Goal: Task Accomplishment & Management: Manage account settings

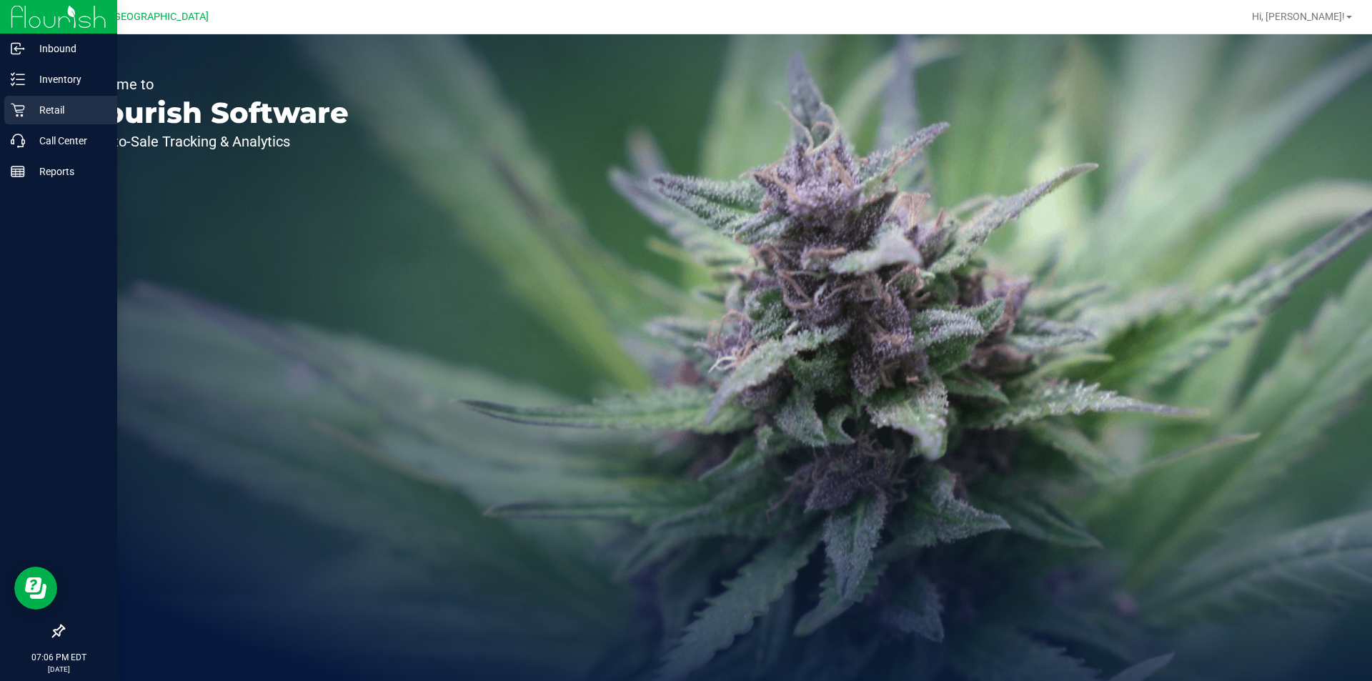
click at [57, 103] on p "Retail" at bounding box center [68, 109] width 86 height 17
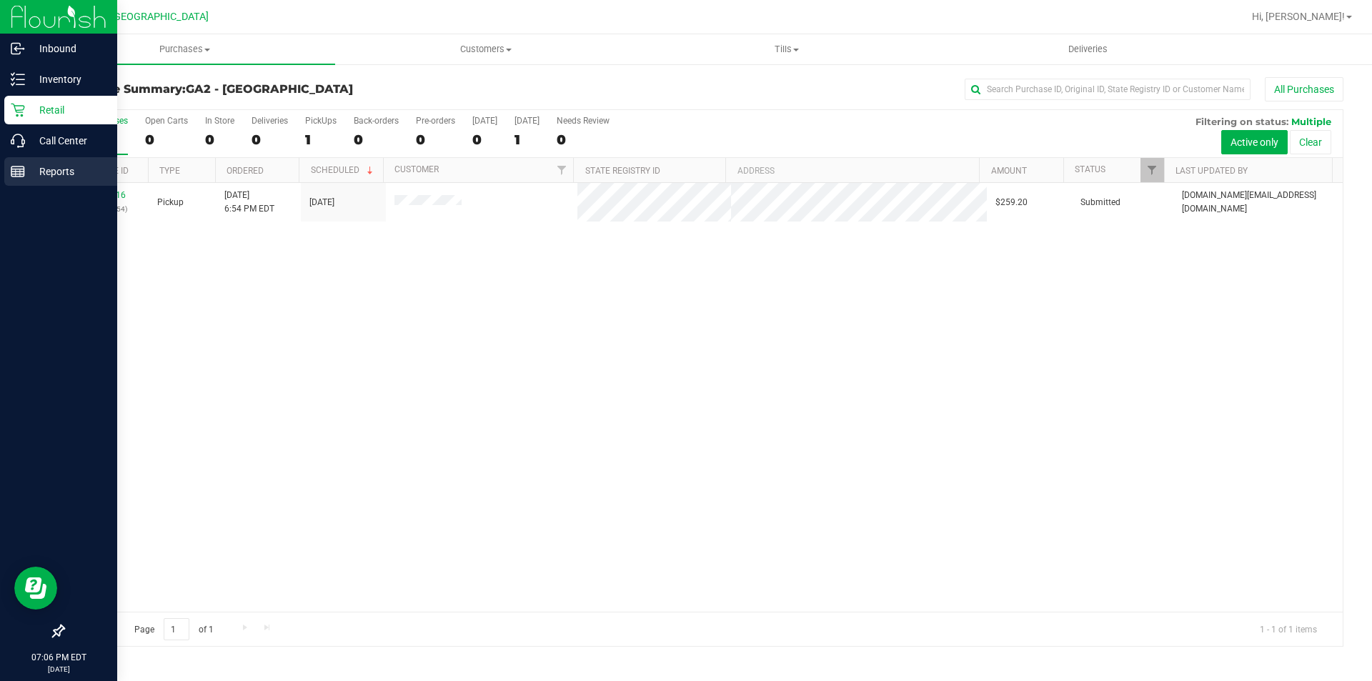
click at [30, 177] on p "Reports" at bounding box center [68, 171] width 86 height 17
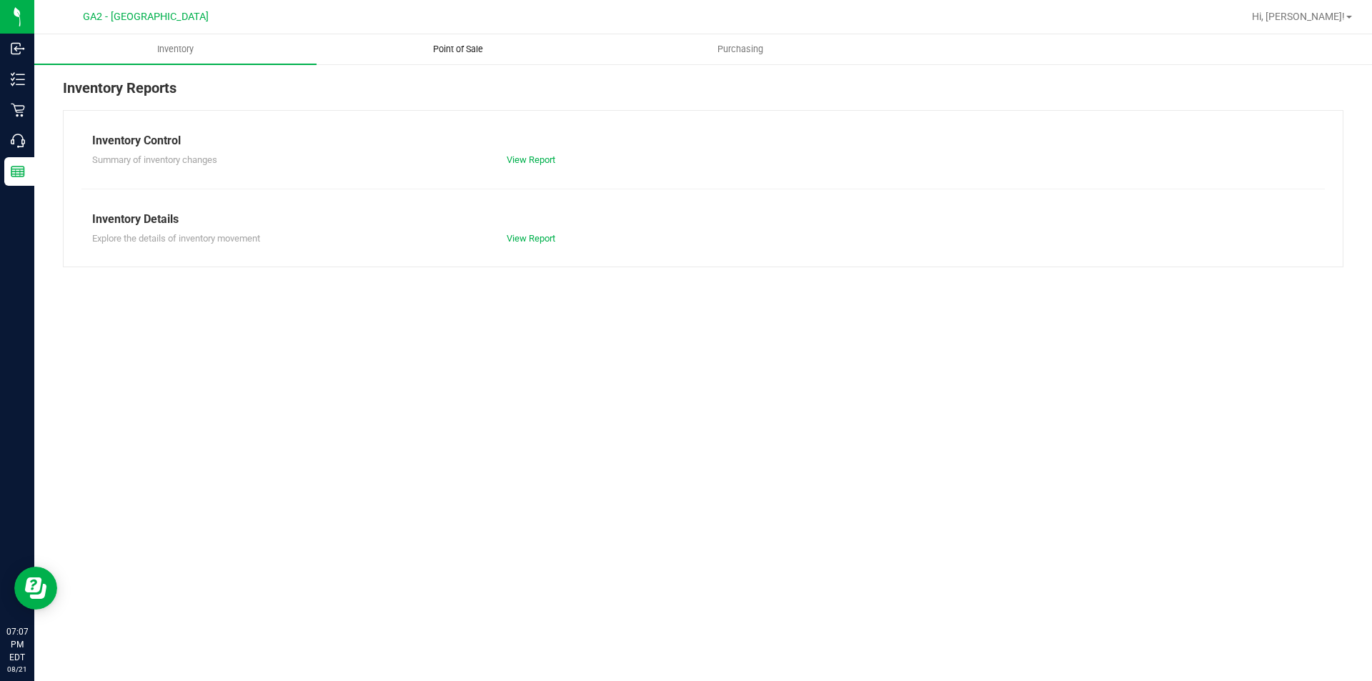
click at [445, 48] on span "Point of Sale" at bounding box center [458, 49] width 89 height 13
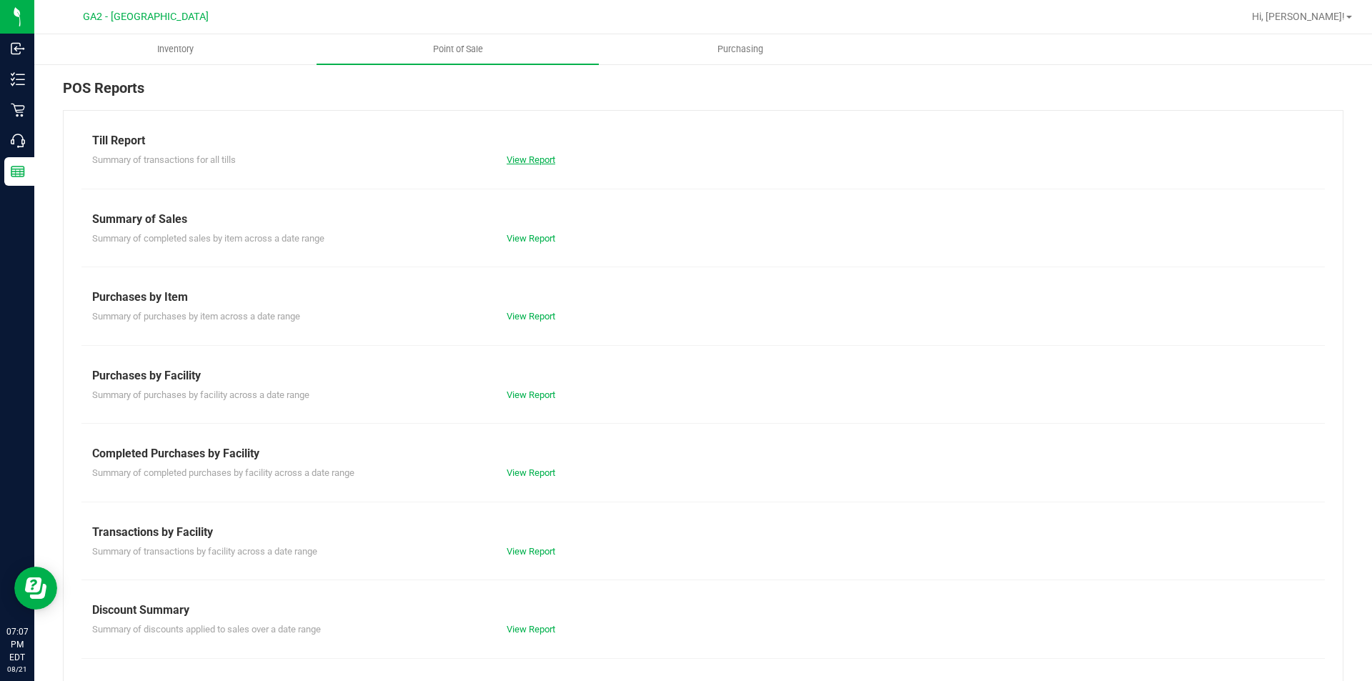
click at [524, 156] on link "View Report" at bounding box center [530, 159] width 49 height 11
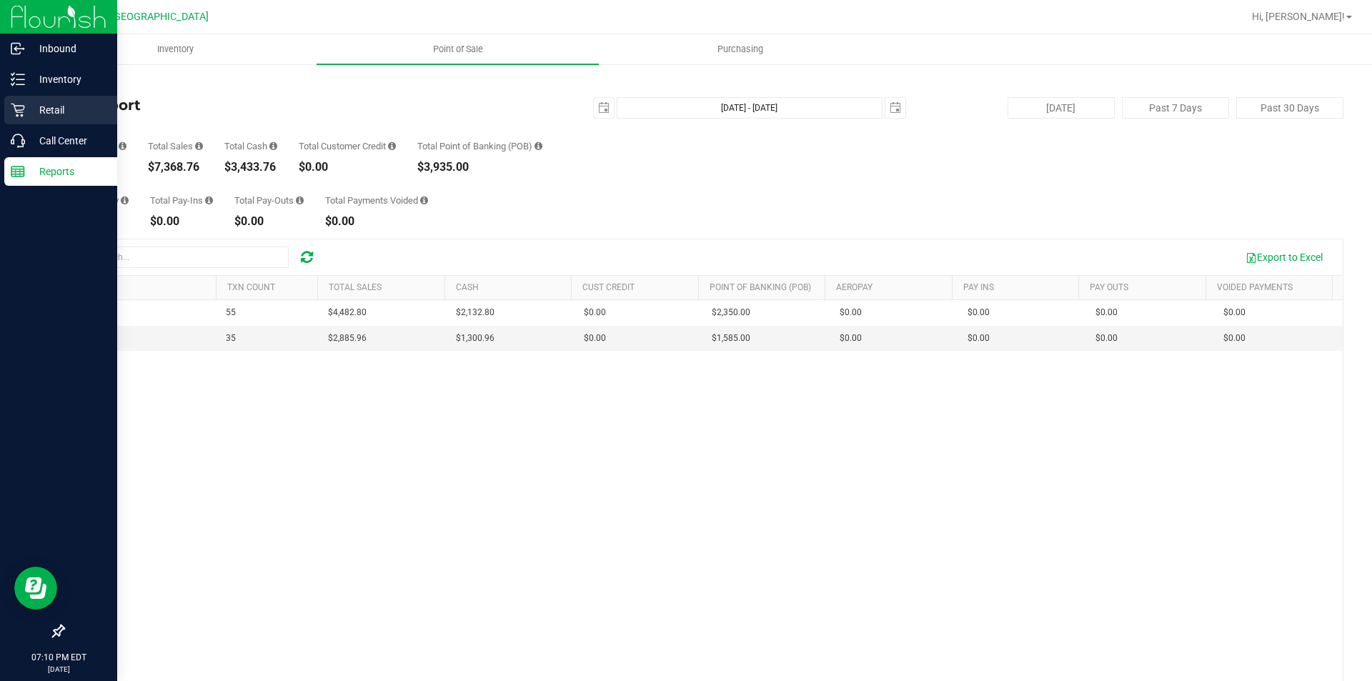
click at [78, 105] on p "Retail" at bounding box center [68, 109] width 86 height 17
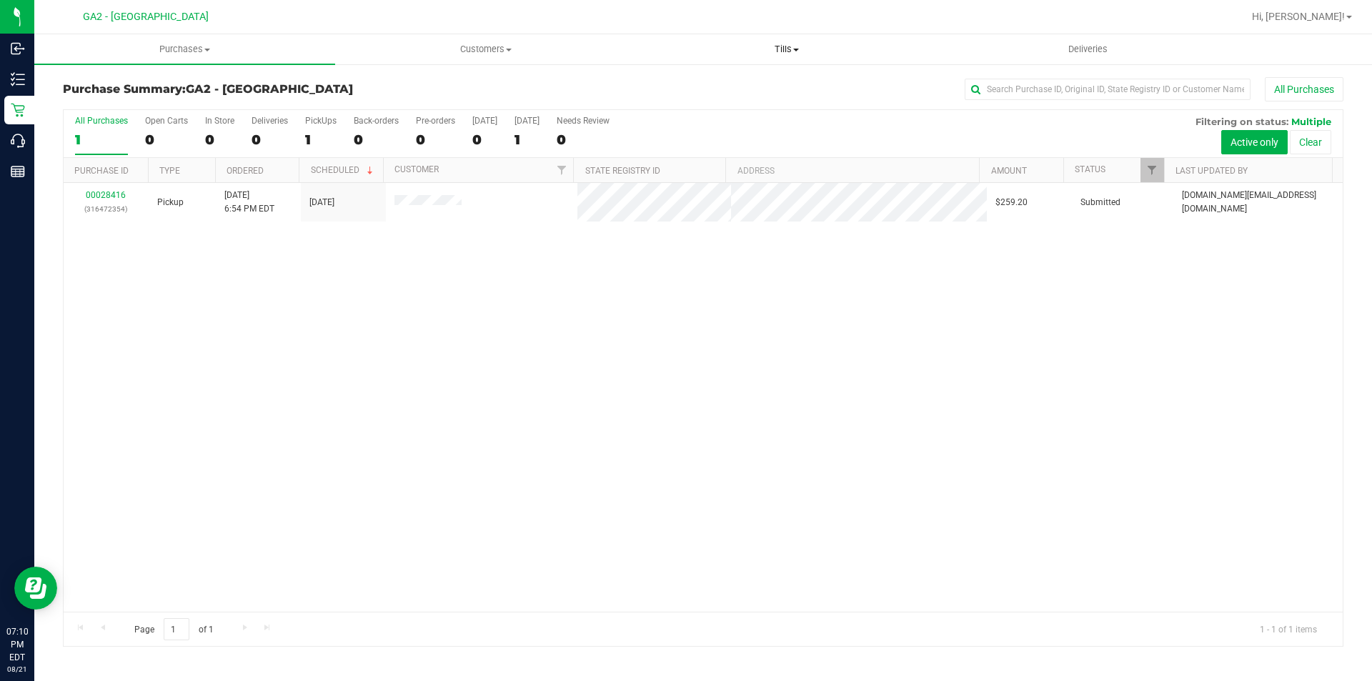
click at [786, 49] on span "Tills" at bounding box center [785, 49] width 299 height 13
click at [774, 81] on li "Manage tills" at bounding box center [786, 86] width 301 height 17
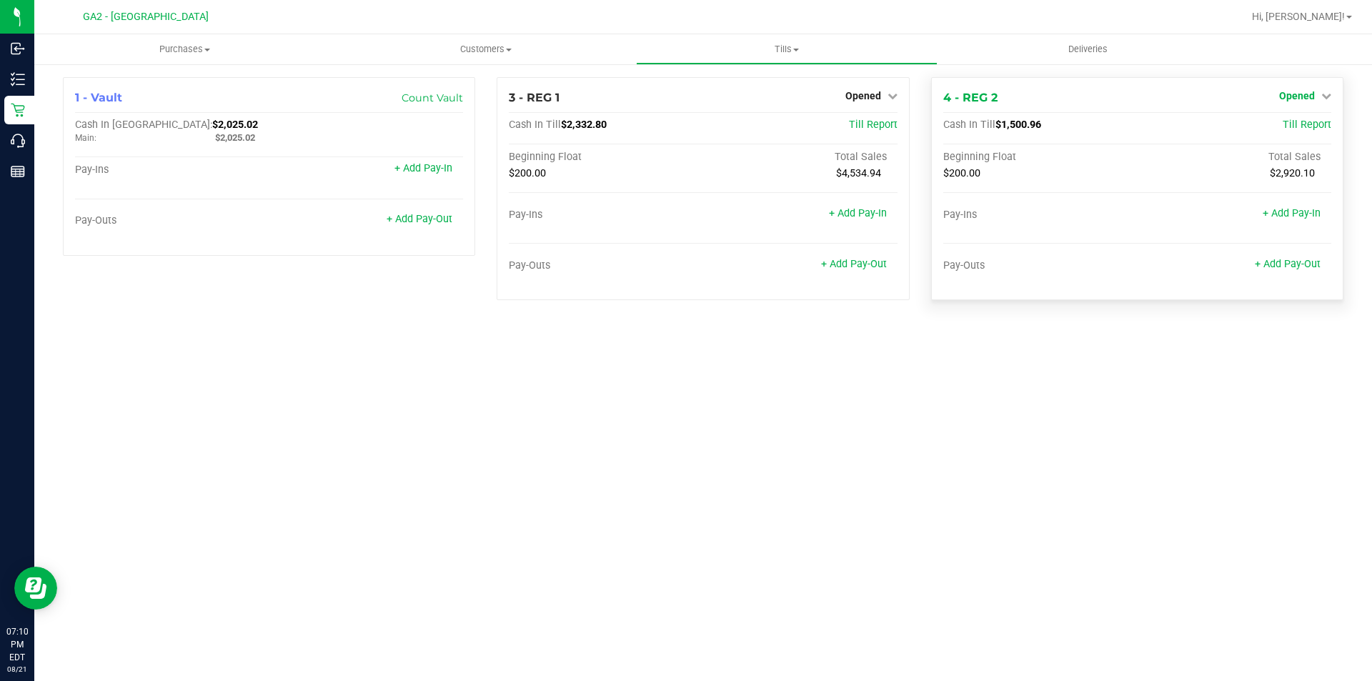
click at [1312, 100] on span "Opened" at bounding box center [1297, 95] width 36 height 11
click at [1309, 125] on link "Close Till" at bounding box center [1298, 125] width 39 height 11
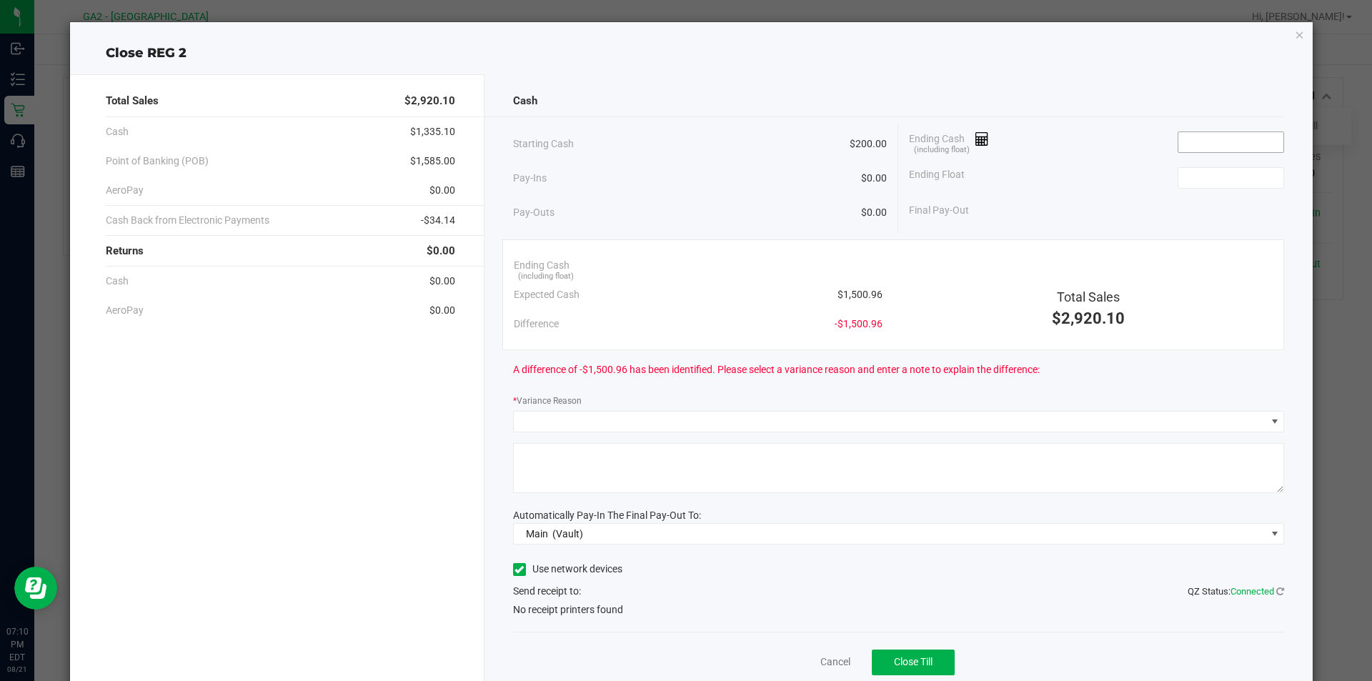
click at [1196, 139] on input at bounding box center [1230, 142] width 105 height 20
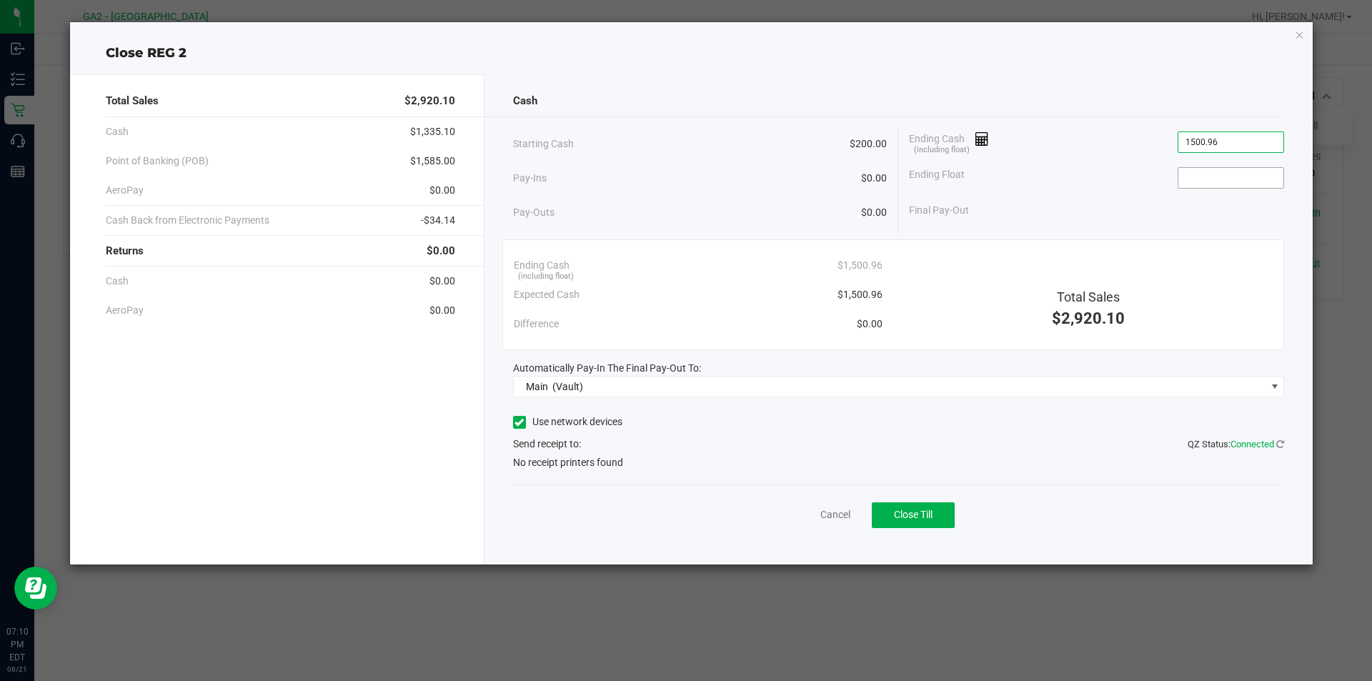
type input "$1,500.96"
click at [1226, 179] on input at bounding box center [1230, 178] width 105 height 20
type input "$200.00"
click at [1218, 214] on div "Final Pay-Out $1,300.96" at bounding box center [1096, 210] width 375 height 29
click at [519, 422] on icon at bounding box center [518, 422] width 9 height 0
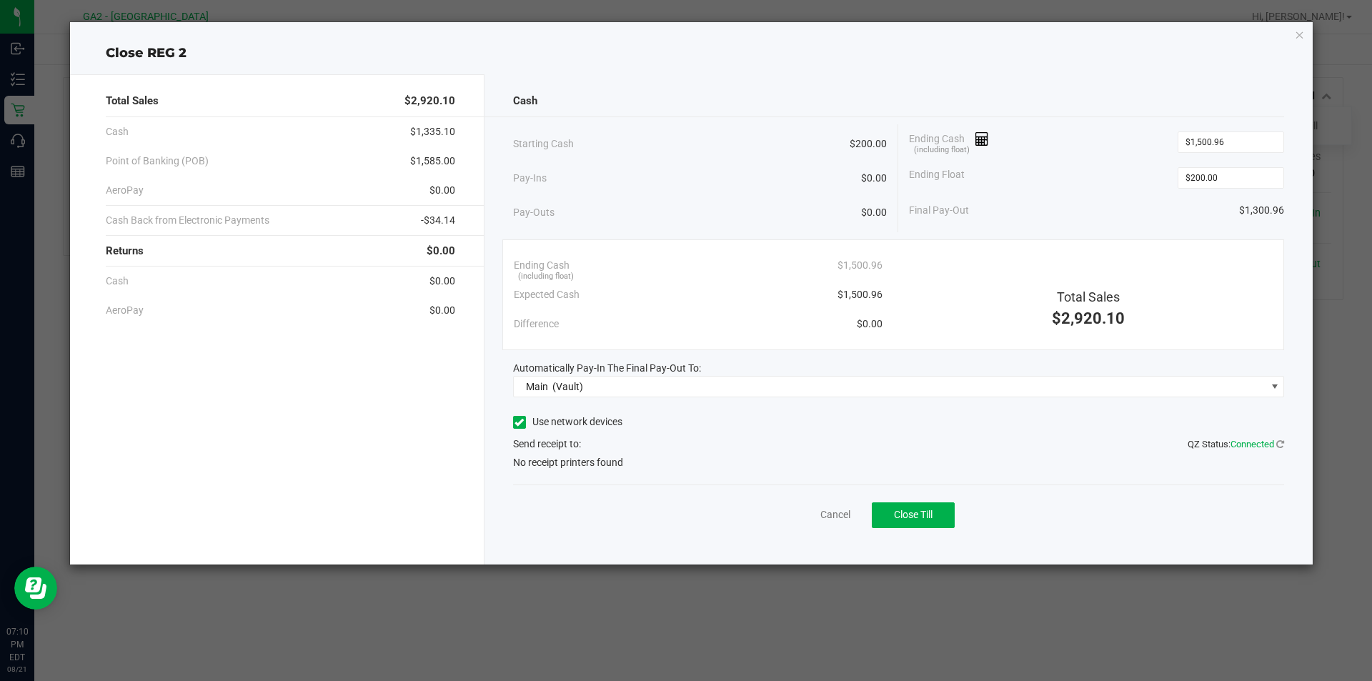
click at [0, 0] on input "Use network devices" at bounding box center [0, 0] width 0 height 0
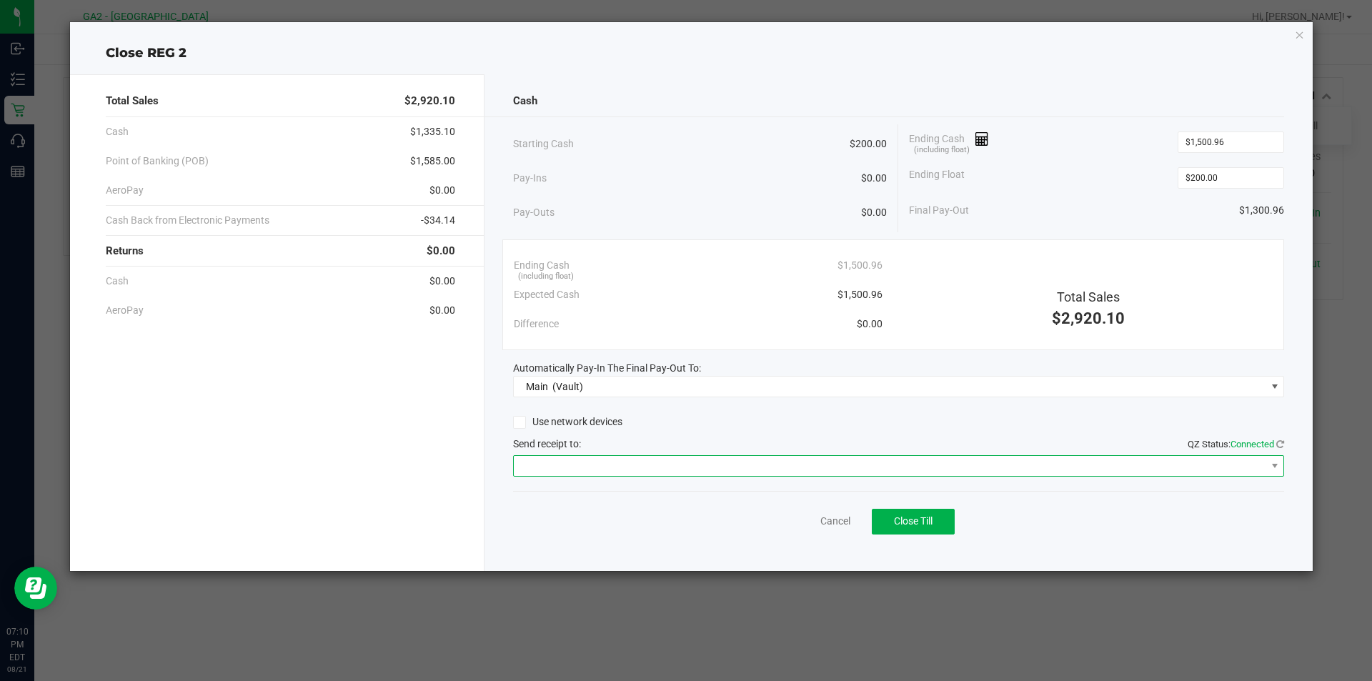
click at [669, 470] on span at bounding box center [890, 466] width 752 height 20
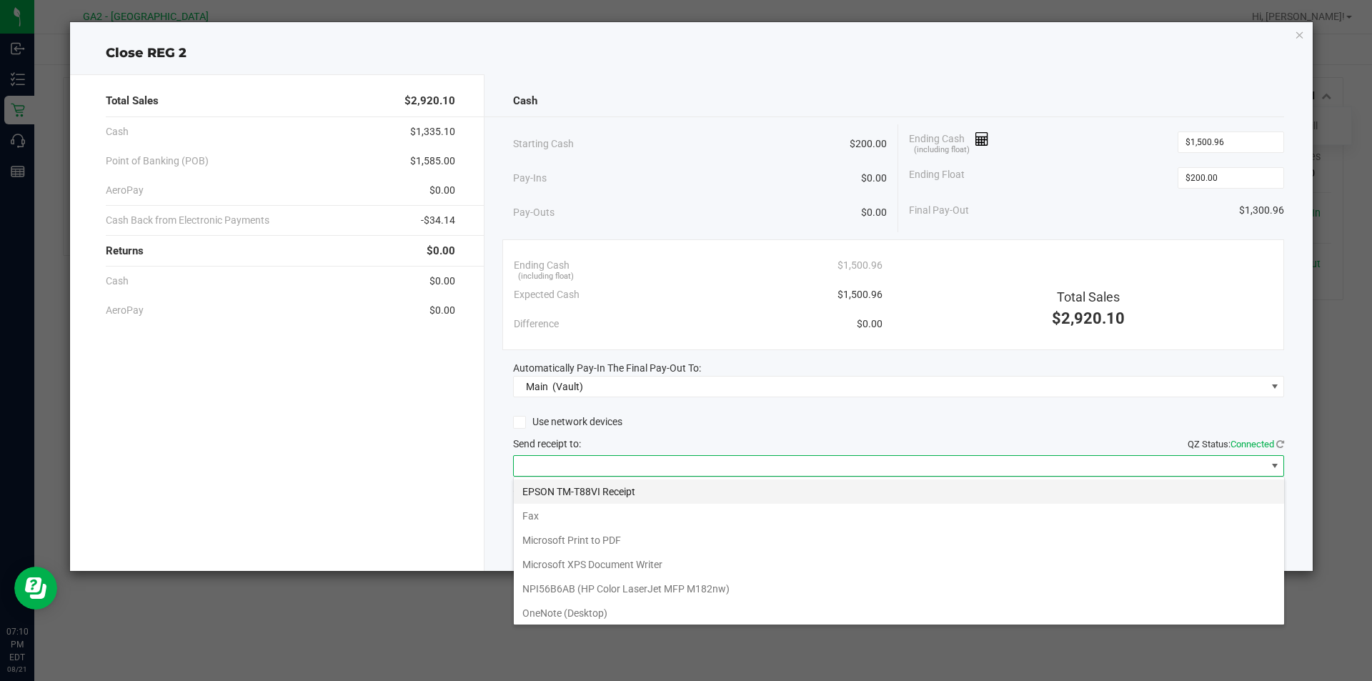
scroll to position [21, 771]
click at [664, 490] on Receipt "EPSON TM-T88VI Receipt" at bounding box center [899, 491] width 770 height 24
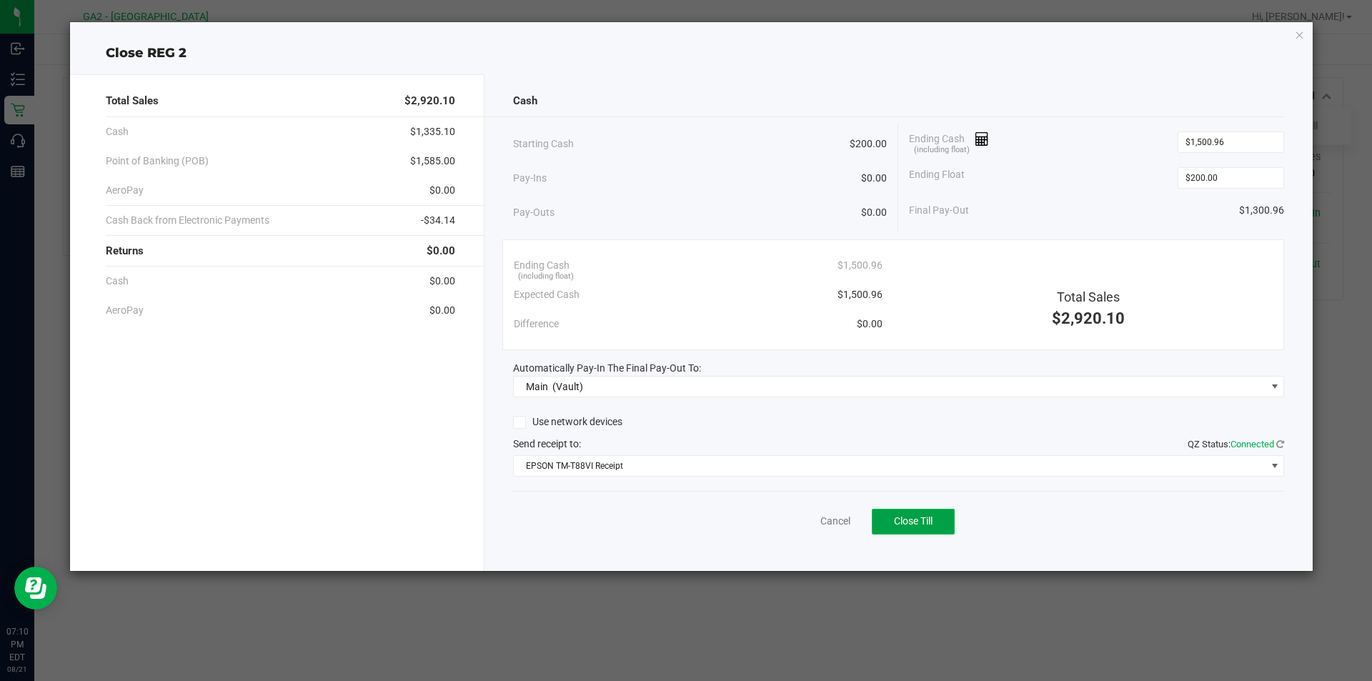
click at [925, 521] on span "Close Till" at bounding box center [913, 520] width 39 height 11
click at [1303, 37] on icon "button" at bounding box center [1299, 34] width 10 height 17
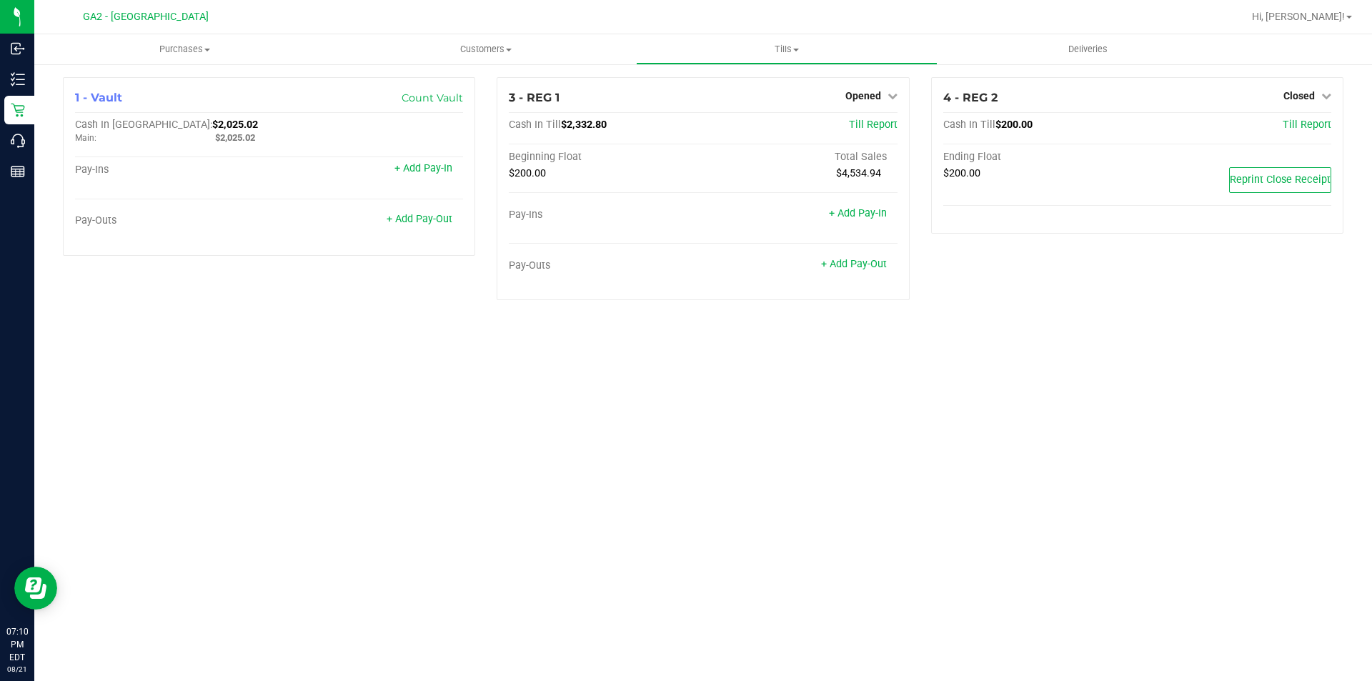
click at [618, 362] on div "Purchases Summary of purchases Fulfillment All purchases Customers All customer…" at bounding box center [702, 357] width 1337 height 646
click at [864, 368] on div "Purchases Summary of purchases Fulfillment All purchases Customers All customer…" at bounding box center [702, 357] width 1337 height 646
click at [776, 479] on div "Purchases Summary of purchases Fulfillment All purchases Customers All customer…" at bounding box center [702, 357] width 1337 height 646
click at [876, 101] on span "Opened" at bounding box center [863, 95] width 36 height 11
click at [879, 129] on link "Close Till" at bounding box center [864, 125] width 39 height 11
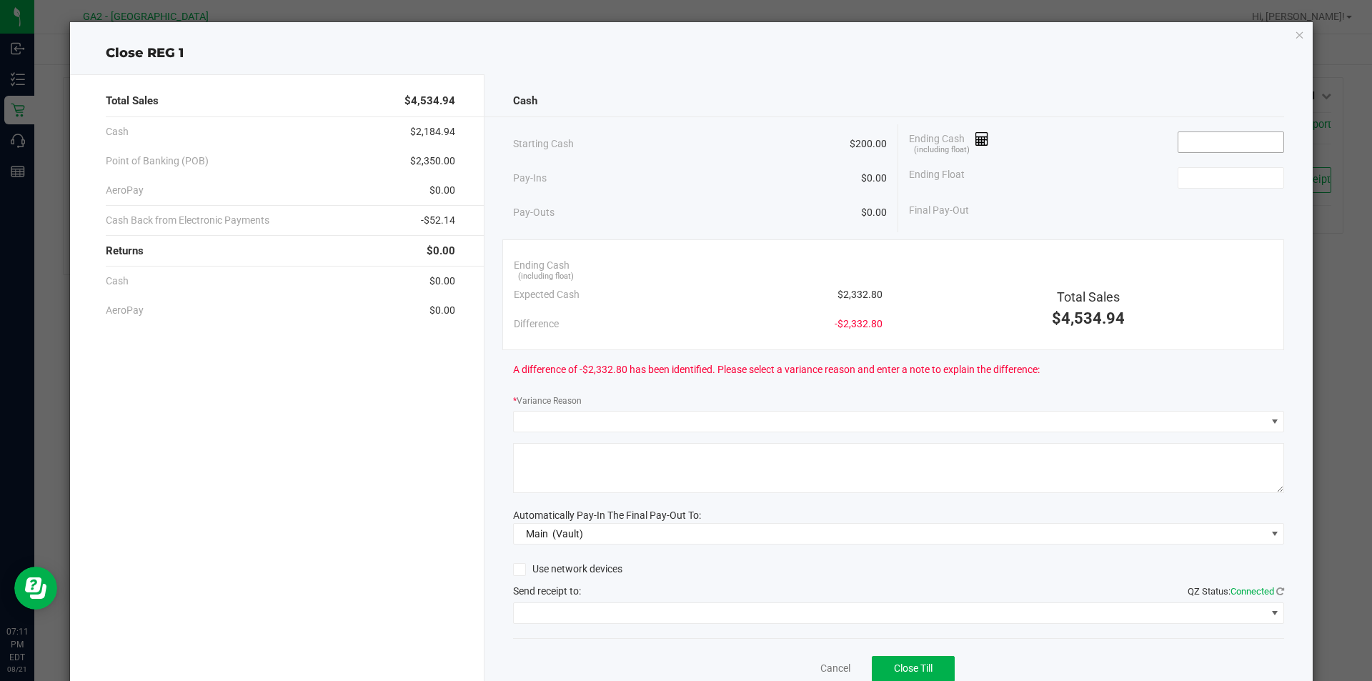
click at [1197, 139] on input at bounding box center [1230, 142] width 105 height 20
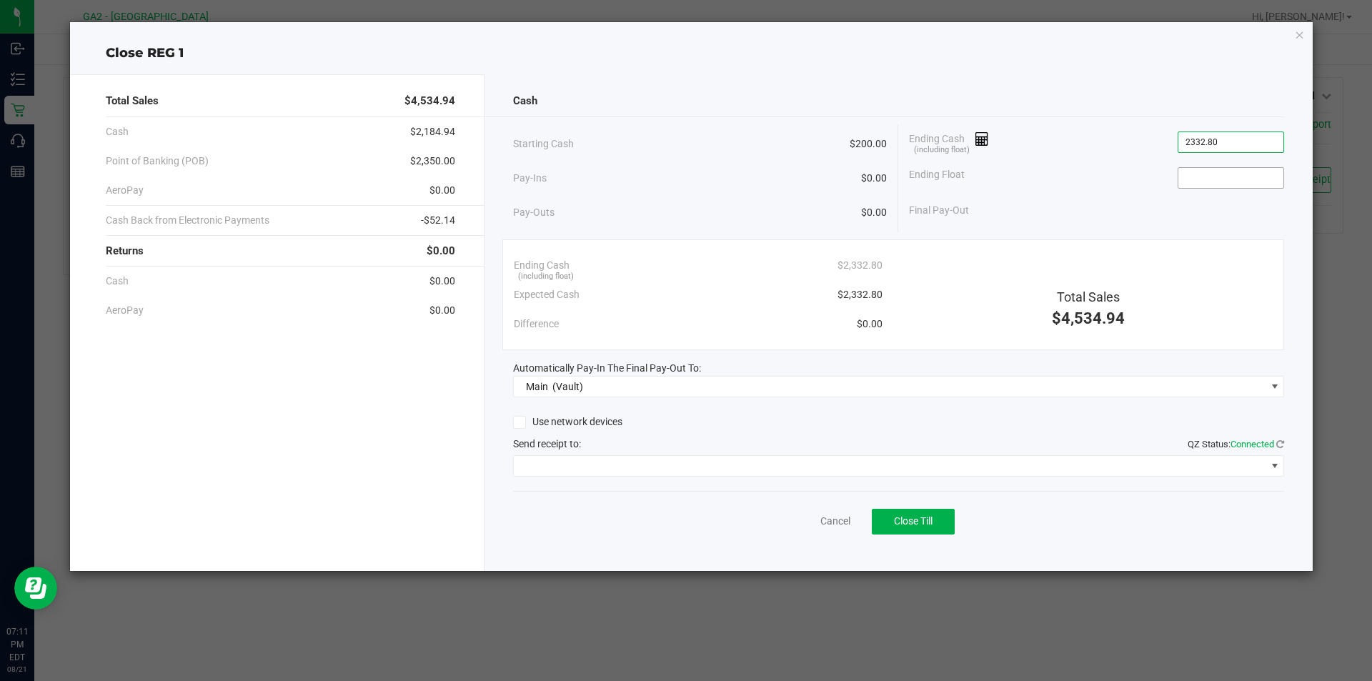
type input "$2,332.80"
click at [1199, 183] on input at bounding box center [1230, 178] width 105 height 20
type input "$200.00"
click at [1183, 201] on div "Final Pay-Out $2,132.80" at bounding box center [1096, 210] width 375 height 29
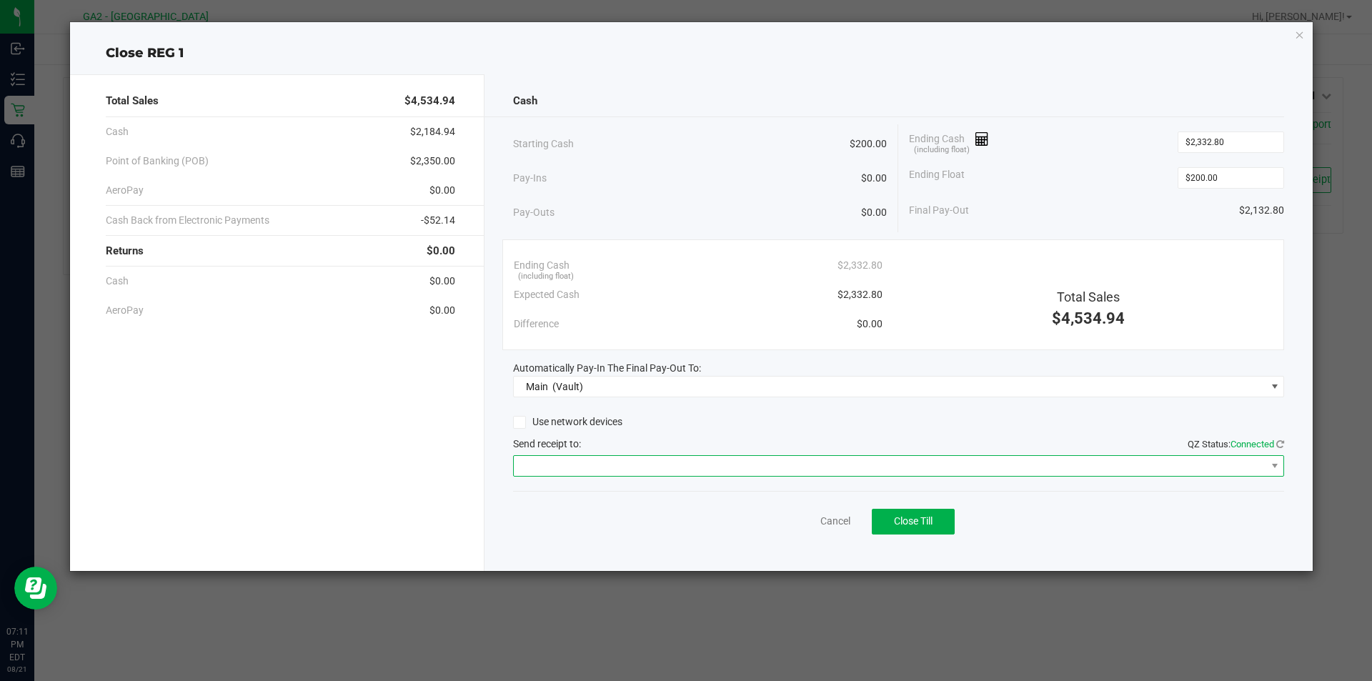
click at [611, 468] on span at bounding box center [890, 466] width 752 height 20
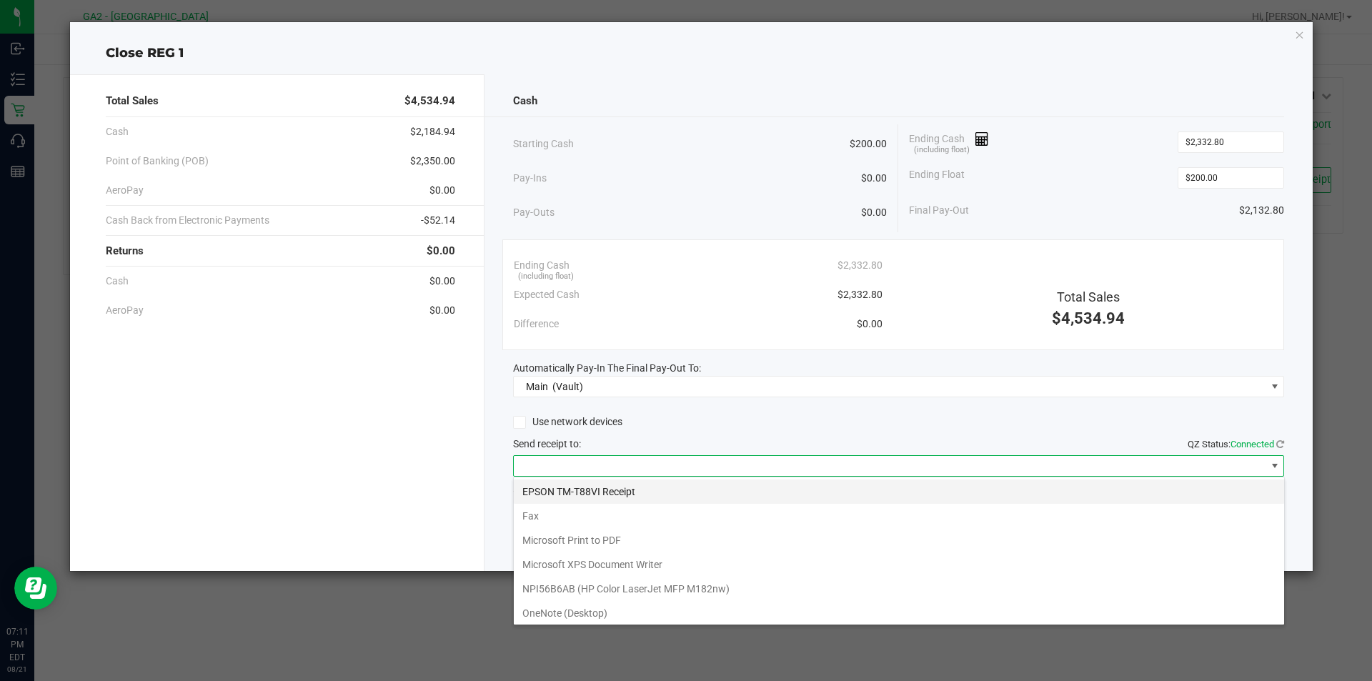
click at [651, 487] on Receipt "EPSON TM-T88VI Receipt" at bounding box center [899, 491] width 770 height 24
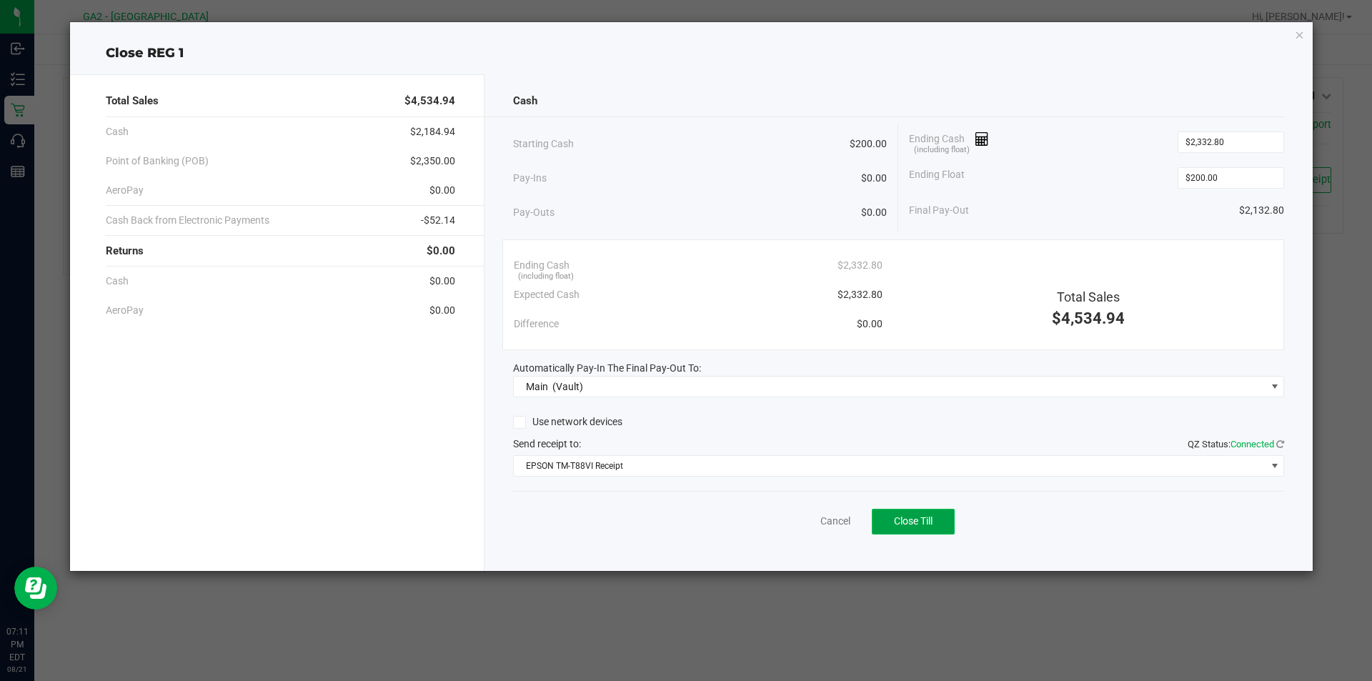
click at [931, 522] on span "Close Till" at bounding box center [913, 520] width 39 height 11
click at [1300, 34] on icon "button" at bounding box center [1299, 34] width 10 height 17
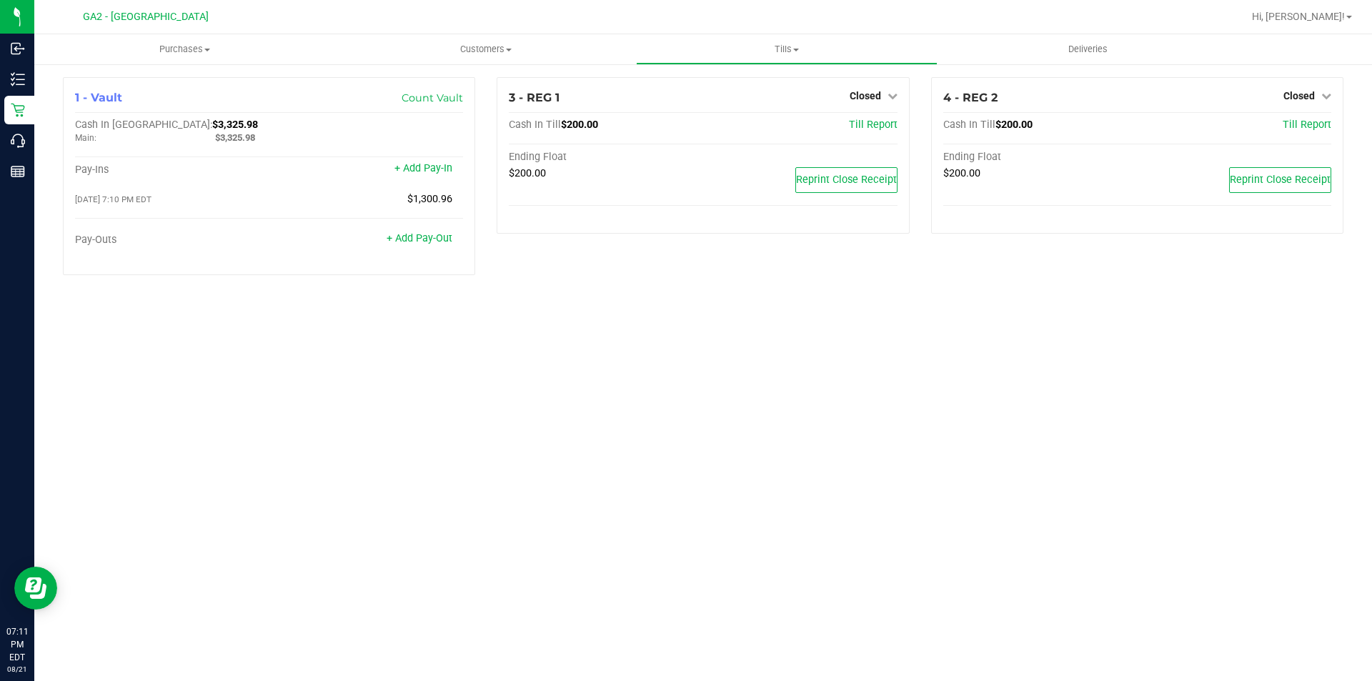
click at [999, 436] on div "Purchases Summary of purchases Fulfillment All purchases Customers All customer…" at bounding box center [702, 357] width 1337 height 646
click at [1347, 17] on span at bounding box center [1349, 17] width 6 height 3
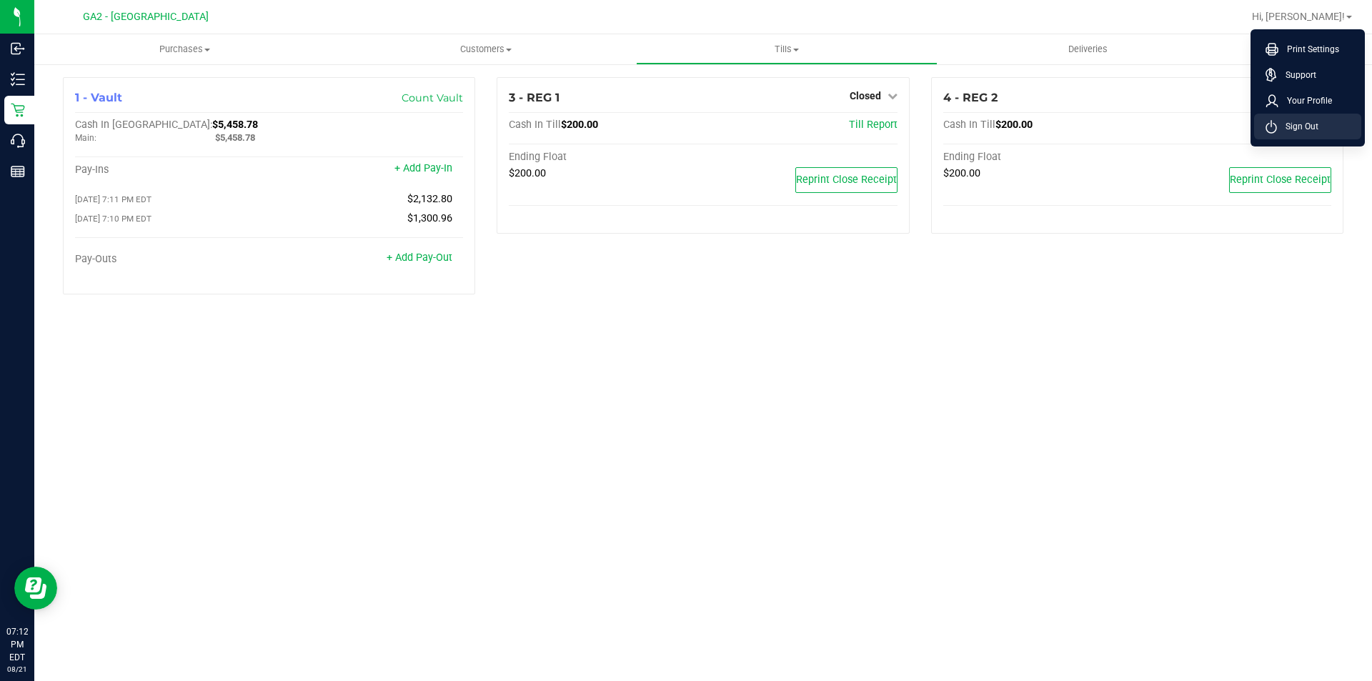
click at [1312, 122] on span "Sign Out" at bounding box center [1296, 126] width 41 height 14
